Goal: Task Accomplishment & Management: Manage account settings

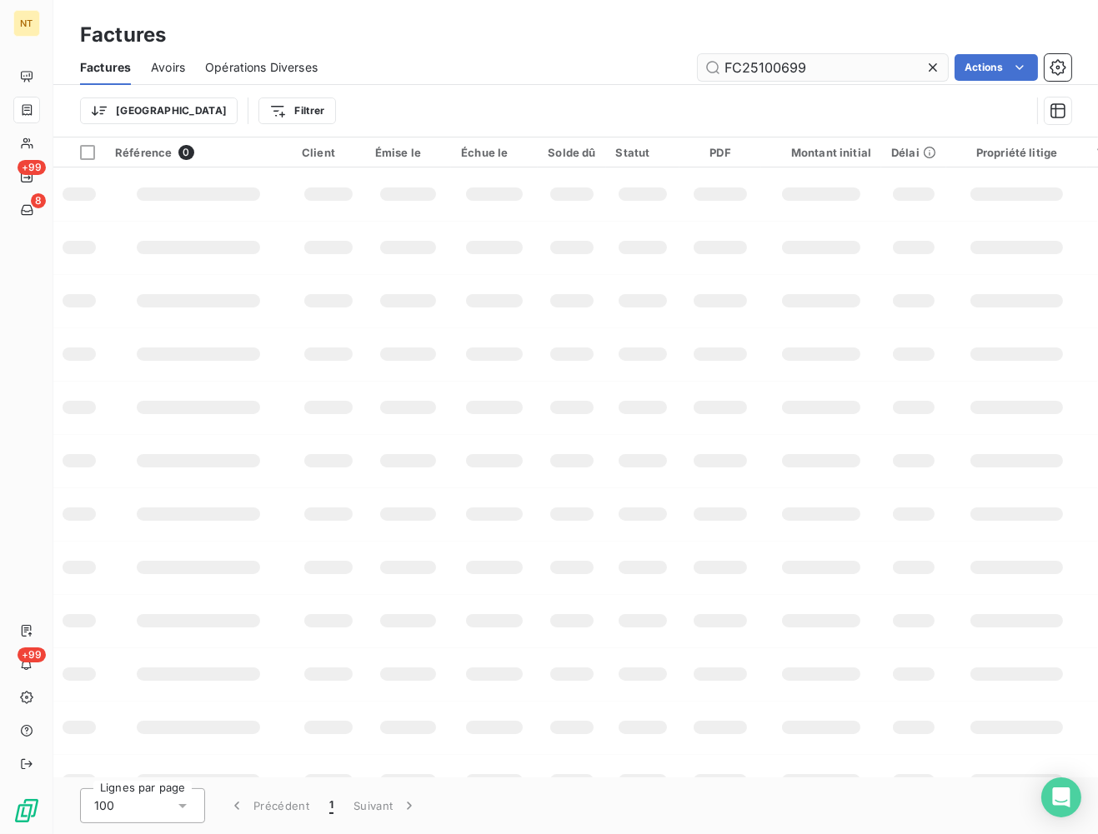
drag, startPoint x: 836, startPoint y: 78, endPoint x: 771, endPoint y: 66, distance: 66.2
click at [771, 66] on input "FC25100699" at bounding box center [823, 67] width 250 height 27
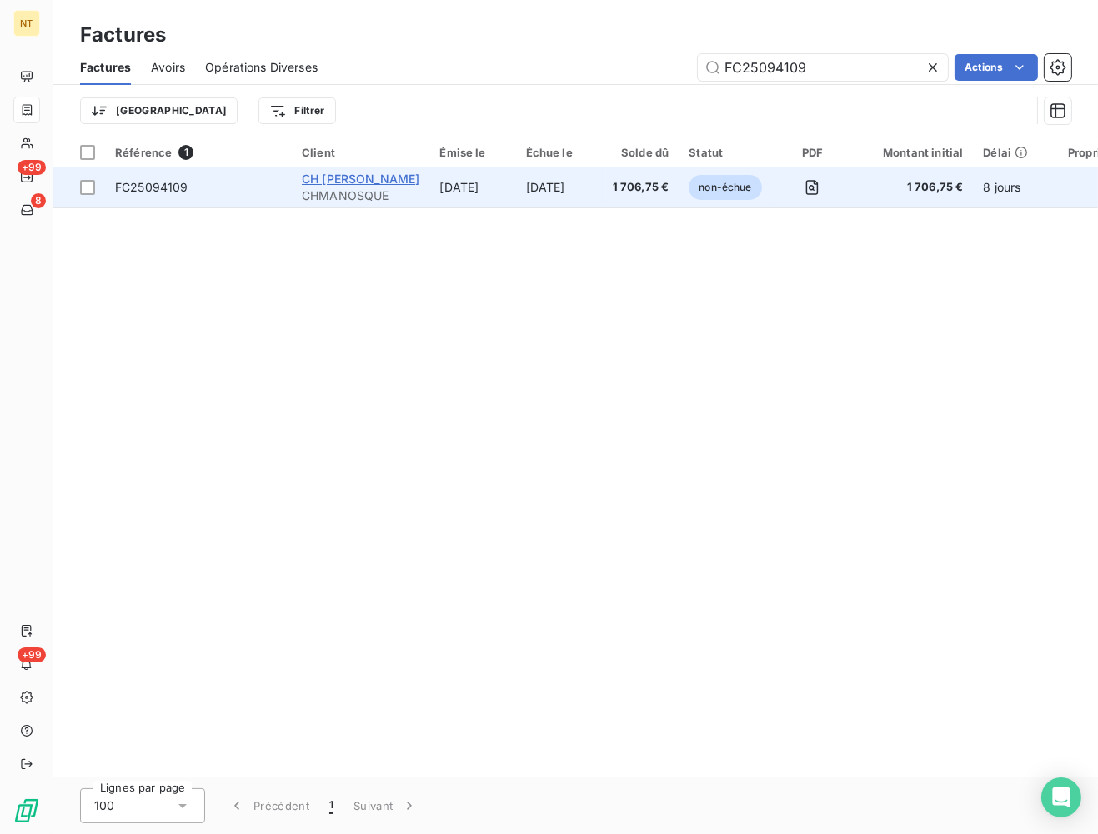
type input "FC25094109"
click at [374, 185] on span "CH [PERSON_NAME]" at bounding box center [361, 179] width 118 height 14
click at [576, 188] on td "[DATE]" at bounding box center [559, 188] width 87 height 40
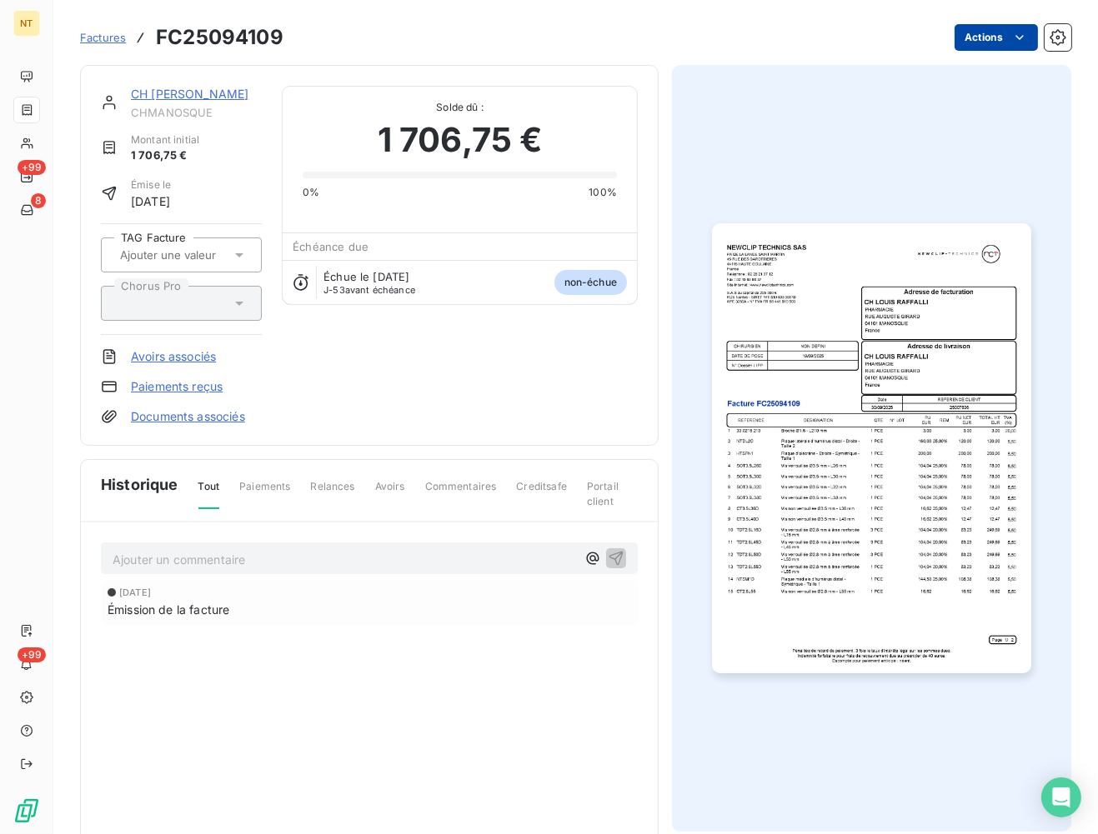
click at [1011, 34] on html "NT +99 8 +99 Factures FC25094109 Actions CH [PERSON_NAME] Montant initial 1 706…" at bounding box center [549, 417] width 1098 height 834
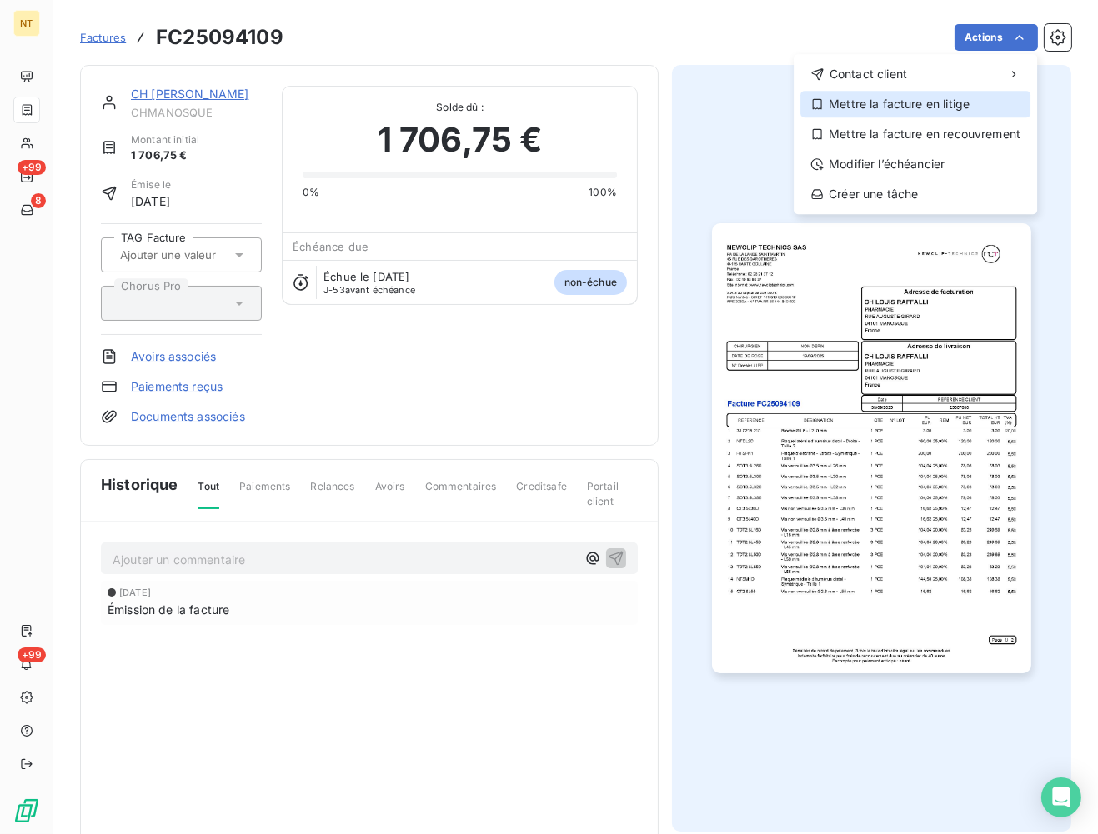
click at [880, 98] on div "Mettre la facture en litige" at bounding box center [915, 104] width 230 height 27
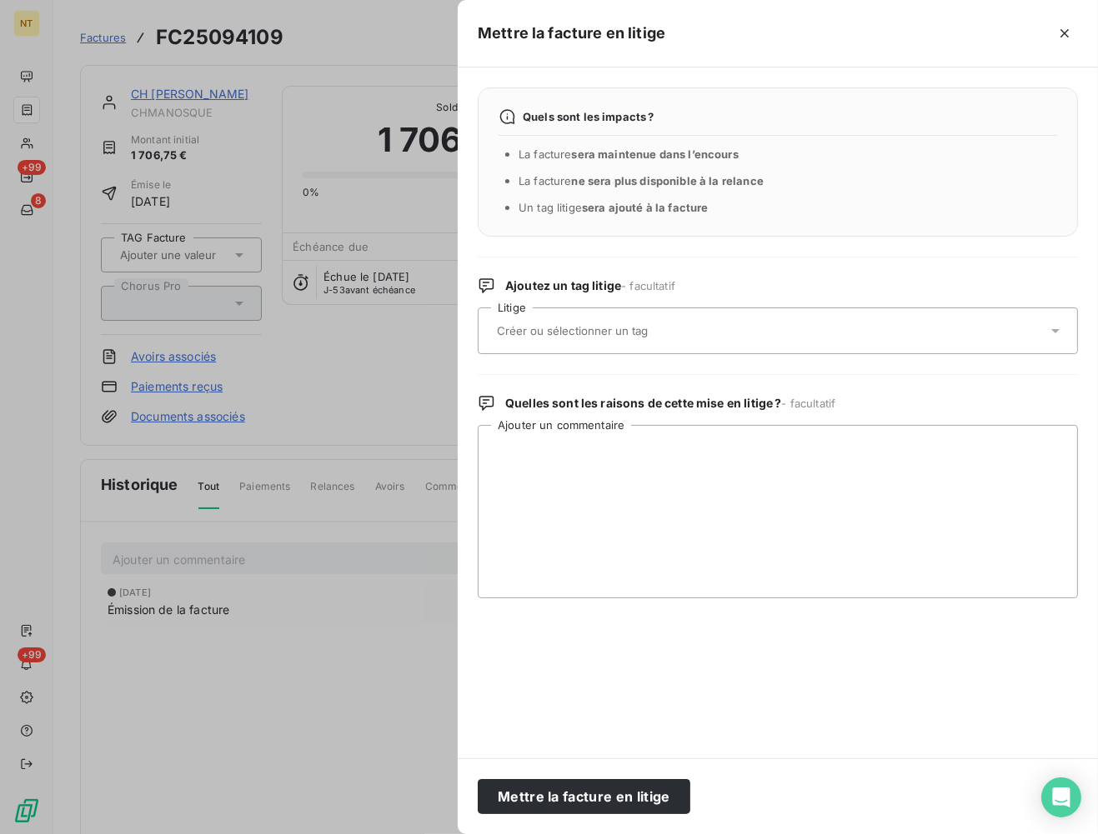
click at [574, 324] on input "text" at bounding box center [616, 330] width 243 height 15
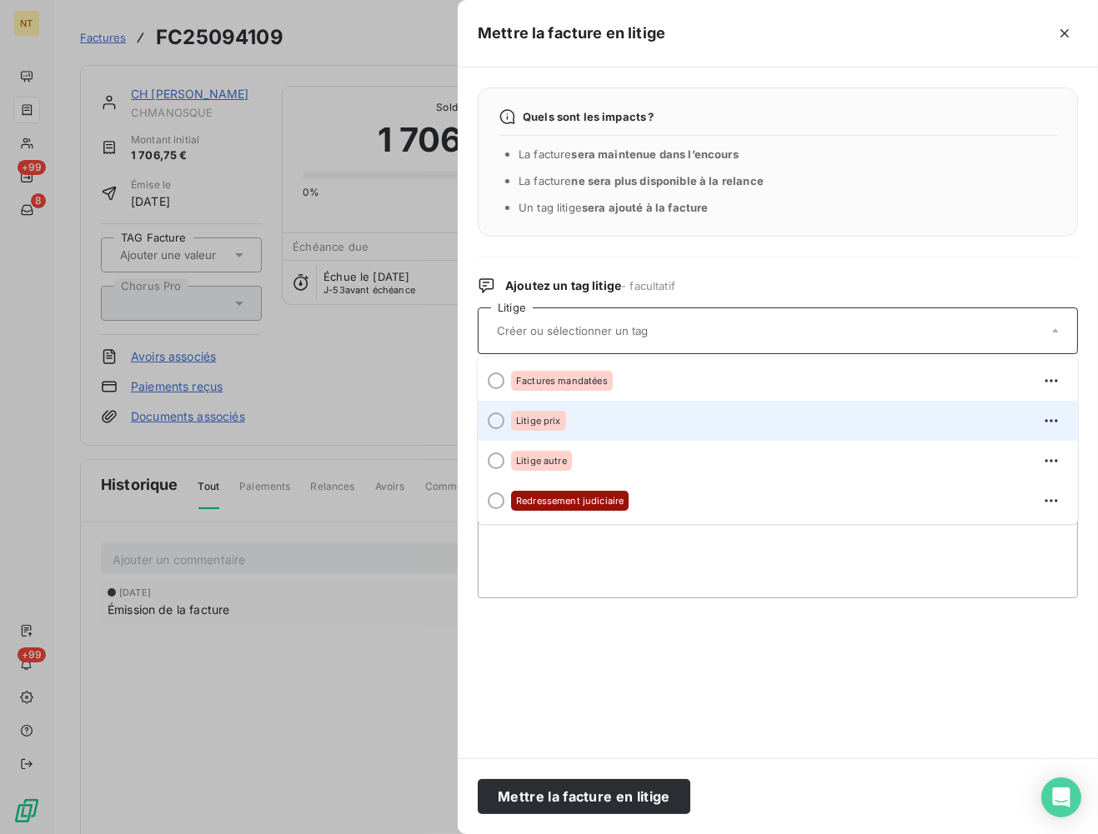
click at [545, 413] on div "Litige prix" at bounding box center [538, 421] width 55 height 20
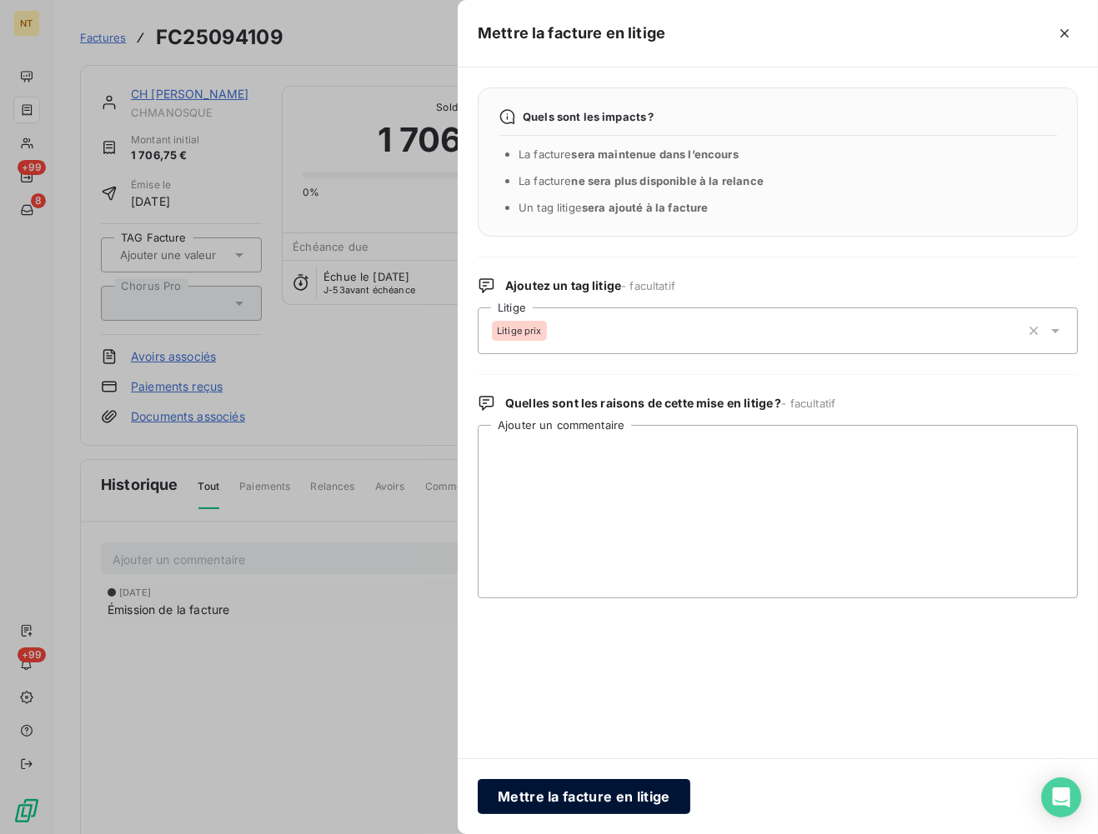
click at [589, 793] on button "Mettre la facture en litige" at bounding box center [584, 796] width 213 height 35
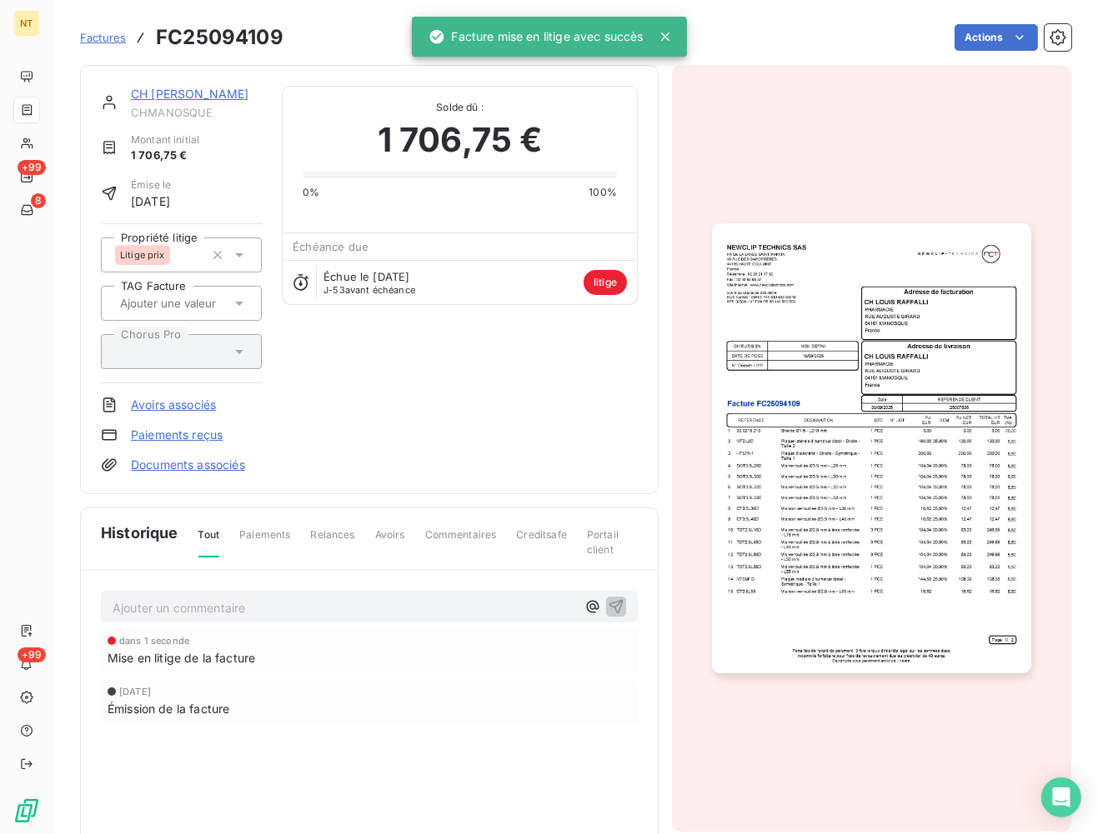
click at [206, 620] on div "Ajouter un commentaire ﻿" at bounding box center [369, 607] width 537 height 33
click at [204, 607] on p "Ajouter un commentaire ﻿" at bounding box center [344, 608] width 463 height 21
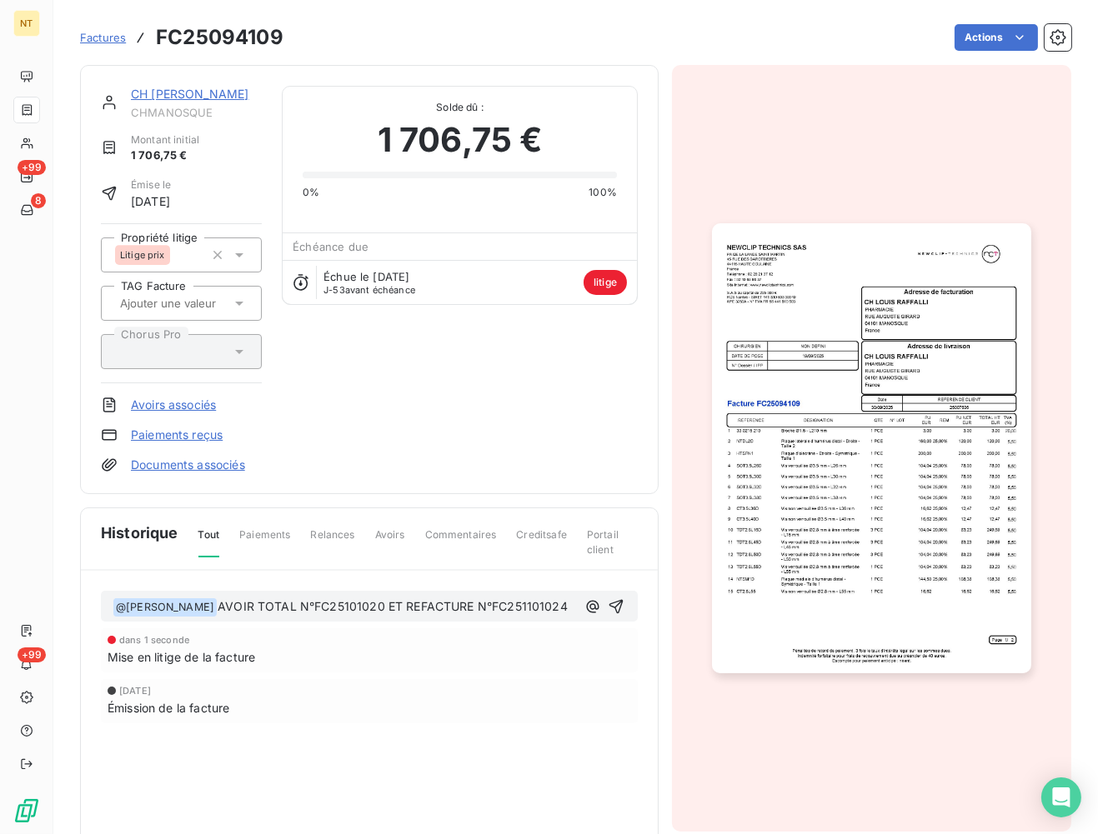
click at [502, 603] on span "AVOIR TOTAL N°FC25101020 ET REFACTURE N°FC251101024" at bounding box center [393, 606] width 350 height 14
click at [562, 603] on p "﻿ @ [PERSON_NAME] ﻿ AVOIR TOTAL N°FC25101020 ET REFACTURE N°FC25101024" at bounding box center [344, 608] width 463 height 20
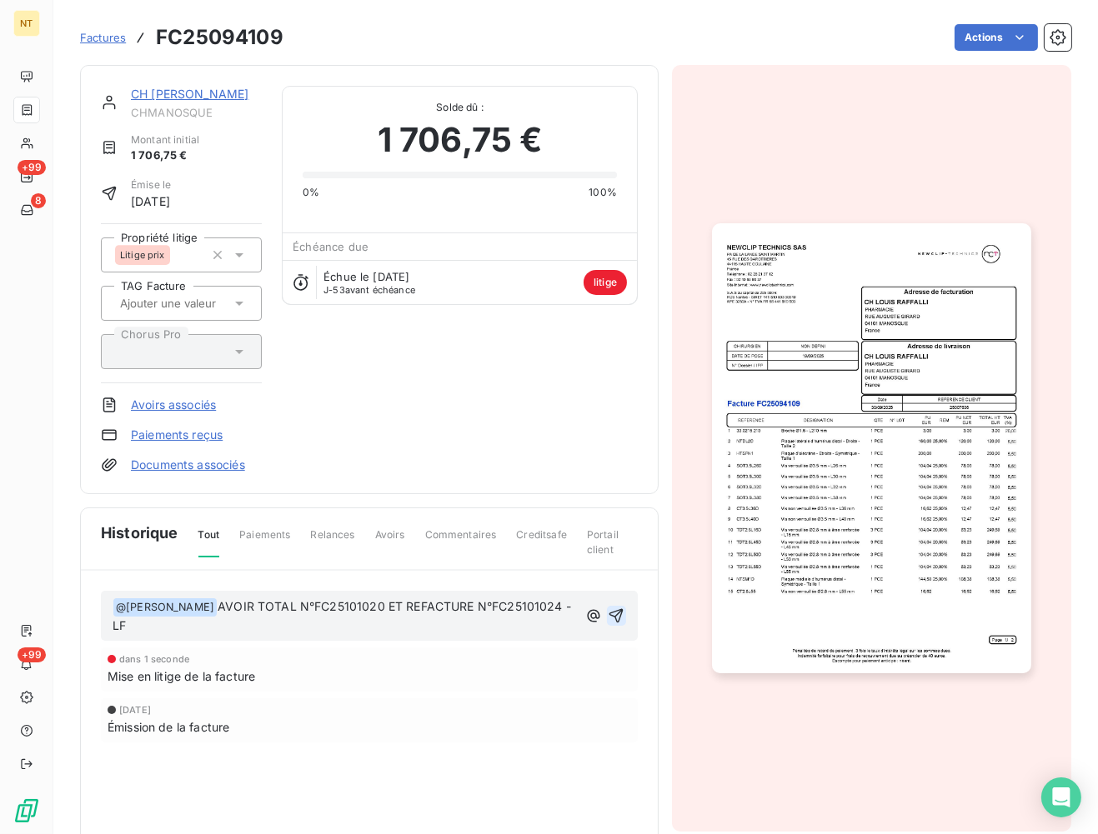
click at [612, 608] on icon "button" at bounding box center [616, 616] width 17 height 17
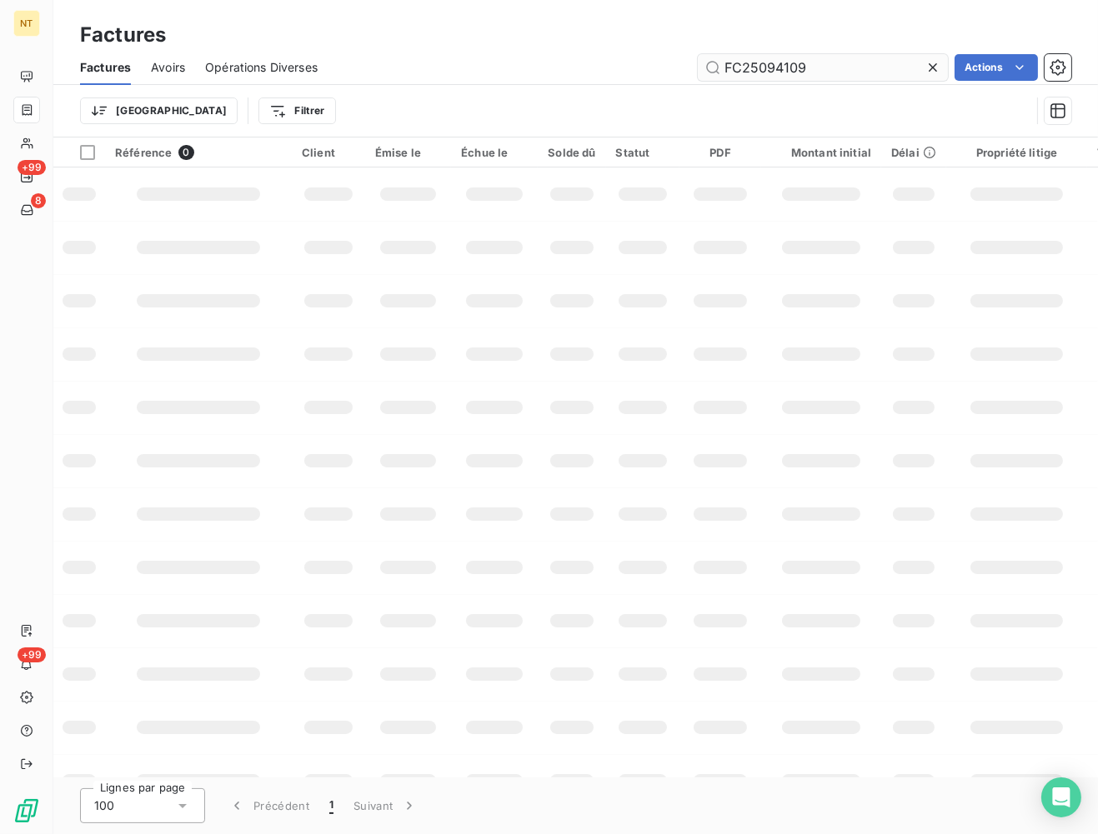
drag, startPoint x: 825, startPoint y: 71, endPoint x: 773, endPoint y: 68, distance: 51.8
click at [773, 68] on input "FC25094109" at bounding box center [823, 67] width 250 height 27
type input "FC25093799"
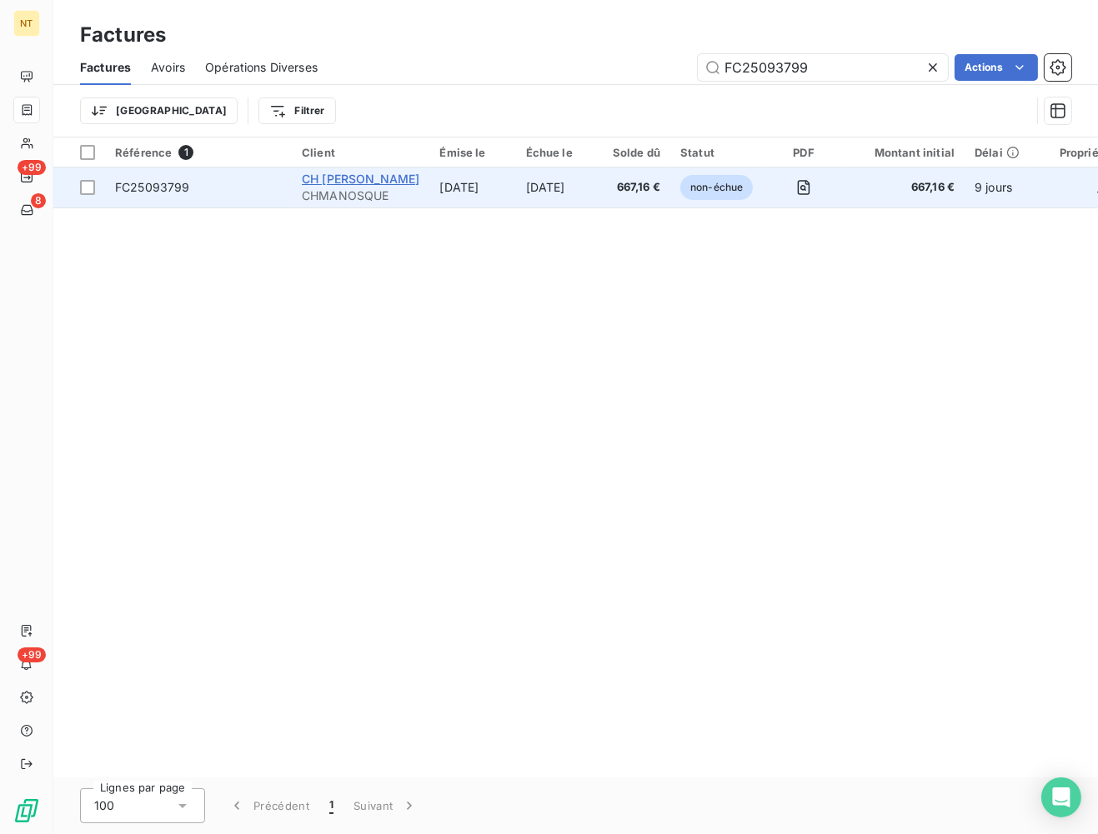
click at [394, 182] on span "CH [PERSON_NAME]" at bounding box center [361, 179] width 118 height 14
click at [554, 188] on td "[DATE]" at bounding box center [559, 188] width 87 height 40
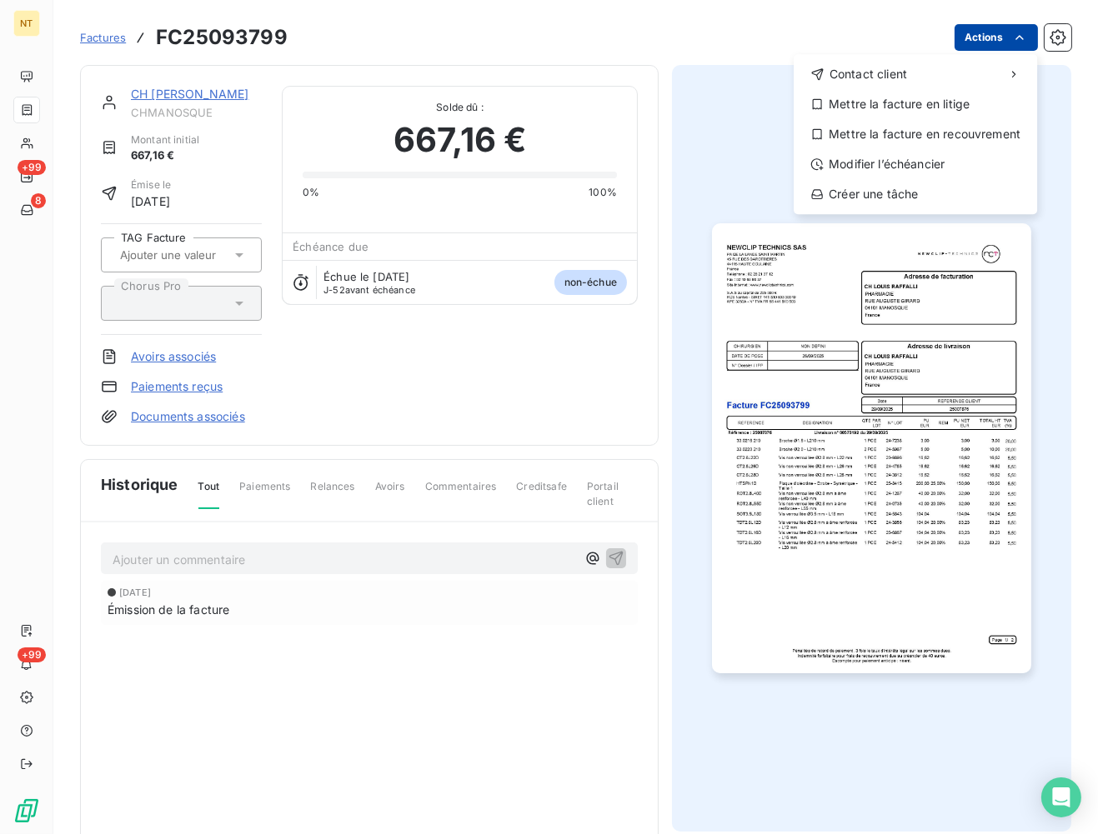
click at [1028, 37] on html "NT +99 8 +99 Factures FC25093799 Actions Contact client Mettre la facture en li…" at bounding box center [549, 417] width 1098 height 834
click at [888, 111] on div "Mettre la facture en litige" at bounding box center [915, 104] width 230 height 27
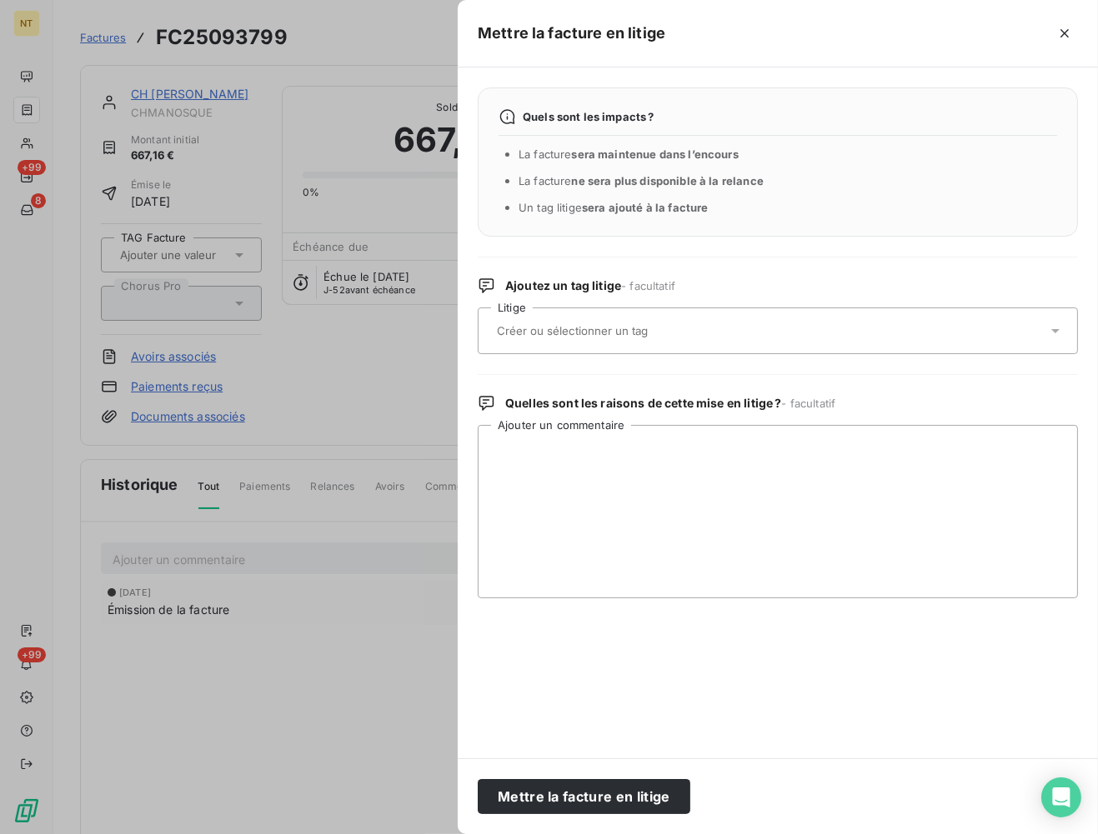
click at [607, 348] on div at bounding box center [778, 331] width 600 height 47
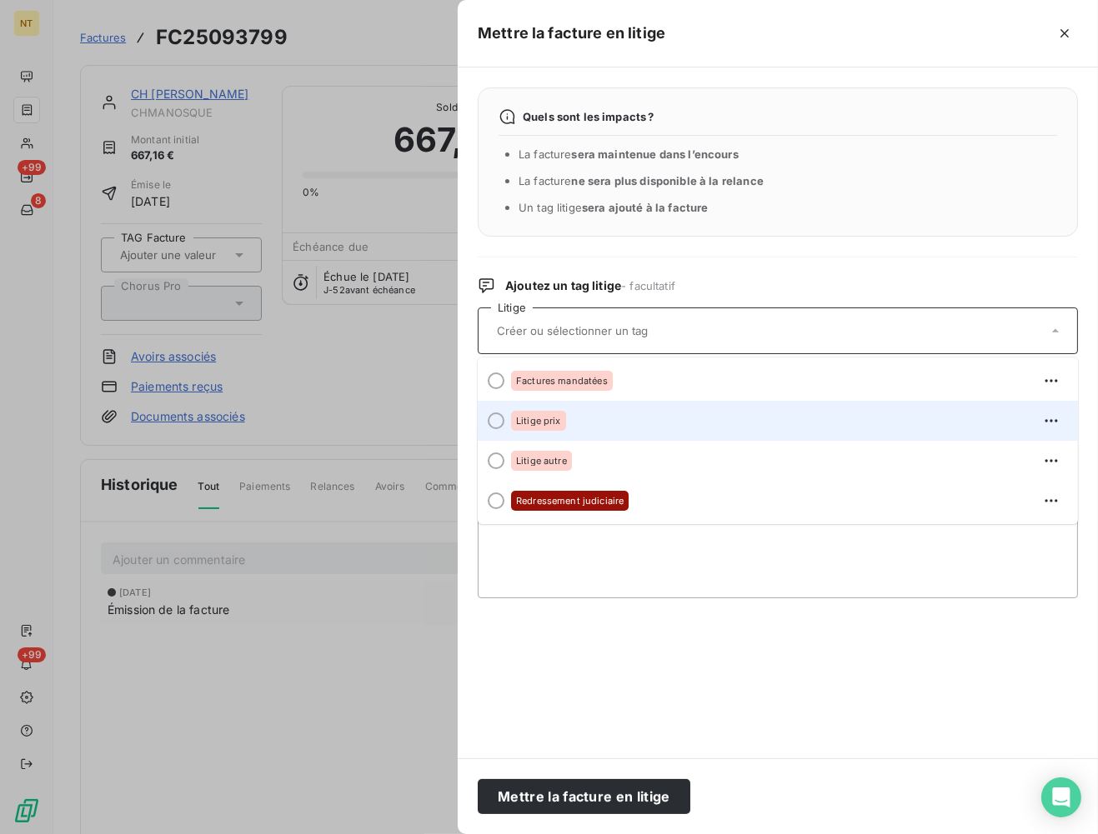
click at [560, 424] on span "Litige prix" at bounding box center [538, 421] width 45 height 10
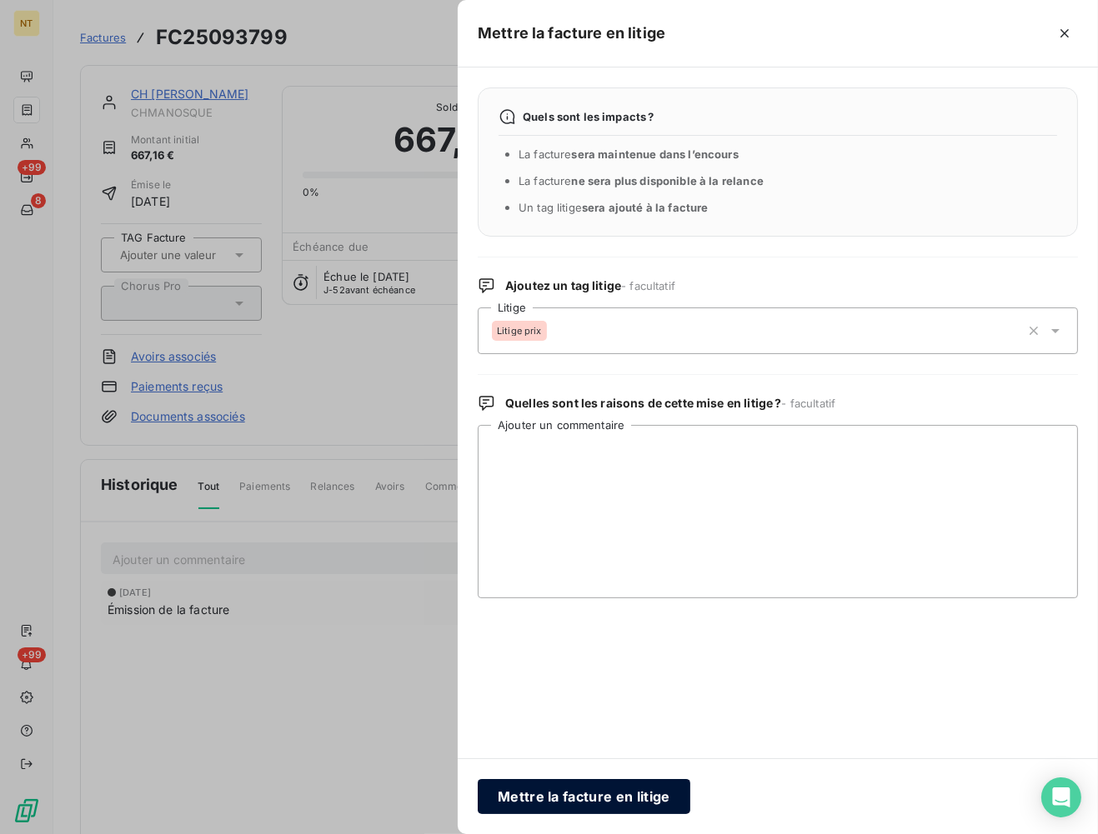
click at [554, 801] on button "Mettre la facture en litige" at bounding box center [584, 796] width 213 height 35
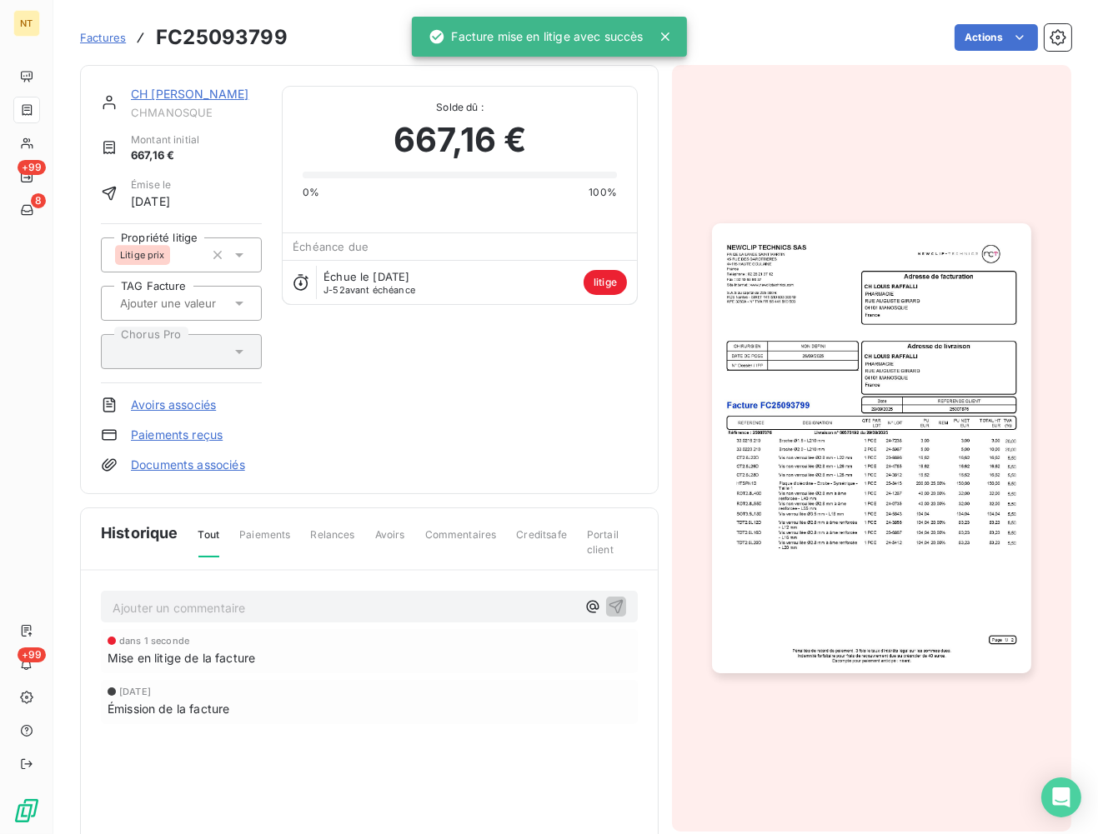
click at [298, 621] on div "Ajouter un commentaire ﻿" at bounding box center [369, 607] width 537 height 33
drag, startPoint x: 298, startPoint y: 621, endPoint x: 297, endPoint y: 613, distance: 8.5
click at [298, 620] on div "Ajouter un commentaire ﻿" at bounding box center [369, 607] width 537 height 33
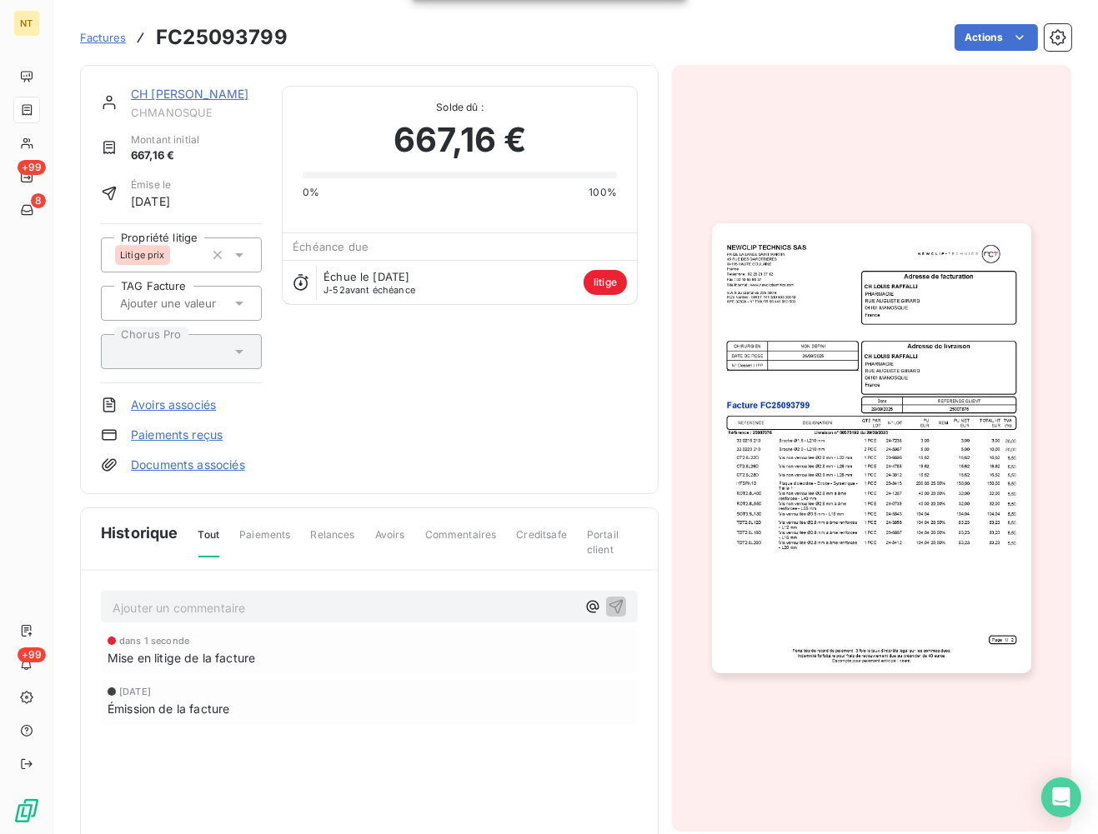
click at [297, 612] on p "Ajouter un commentaire ﻿" at bounding box center [344, 608] width 463 height 21
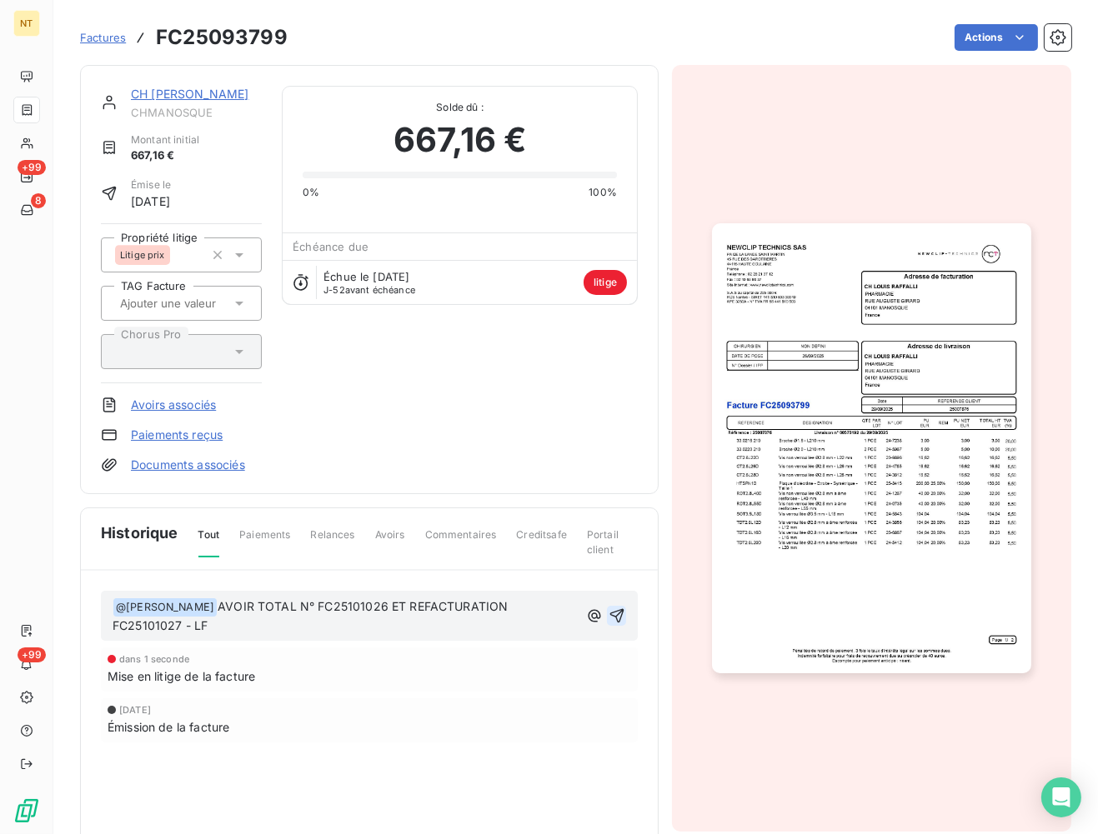
click at [623, 613] on icon "button" at bounding box center [616, 616] width 17 height 17
